Goal: Information Seeking & Learning: Check status

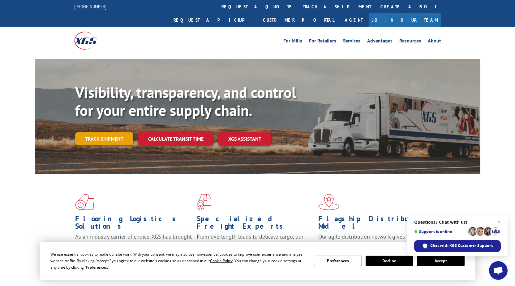
click at [111, 132] on link "Track shipment" at bounding box center [104, 138] width 58 height 13
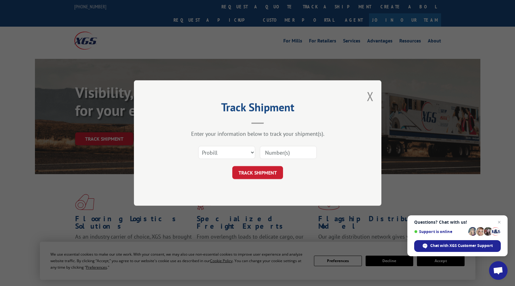
click at [279, 153] on input at bounding box center [288, 152] width 57 height 13
type input "7073263"
click button "TRACK SHIPMENT" at bounding box center [257, 172] width 51 height 13
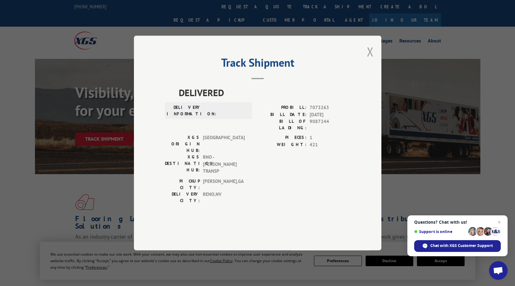
click at [370, 60] on button "Close modal" at bounding box center [370, 51] width 7 height 16
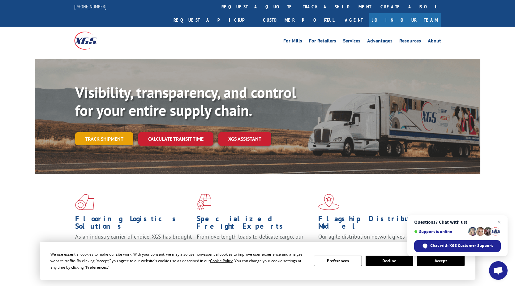
click at [100, 132] on link "Track shipment" at bounding box center [104, 138] width 58 height 13
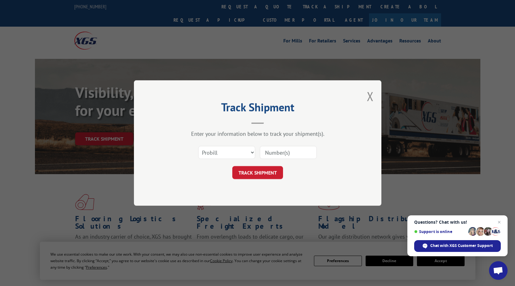
drag, startPoint x: 267, startPoint y: 153, endPoint x: 266, endPoint y: 149, distance: 4.0
click at [267, 153] on input at bounding box center [288, 152] width 57 height 13
type input "10000010070732632"
click button "TRACK SHIPMENT" at bounding box center [257, 172] width 51 height 13
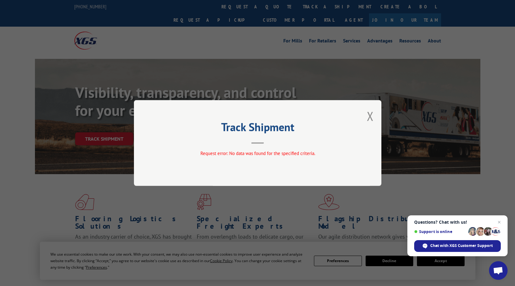
click at [371, 114] on button "Close modal" at bounding box center [370, 116] width 7 height 16
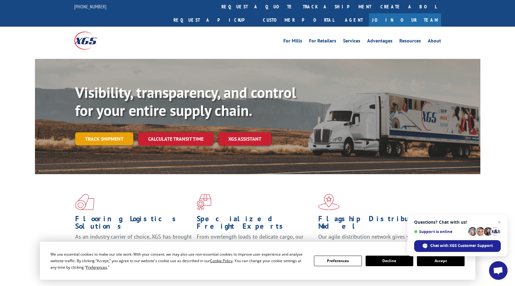
click at [95, 132] on link "Track shipment" at bounding box center [104, 138] width 58 height 13
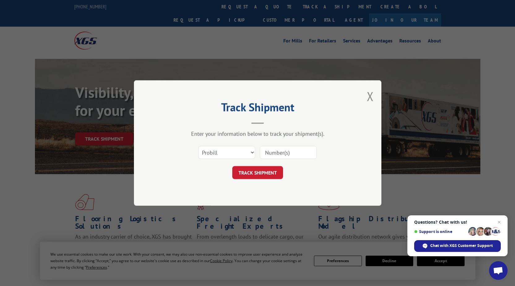
click at [267, 151] on input at bounding box center [288, 152] width 57 height 13
type input "17480488"
click button "TRACK SHIPMENT" at bounding box center [257, 172] width 51 height 13
